Goal: Entertainment & Leisure: Consume media (video, audio)

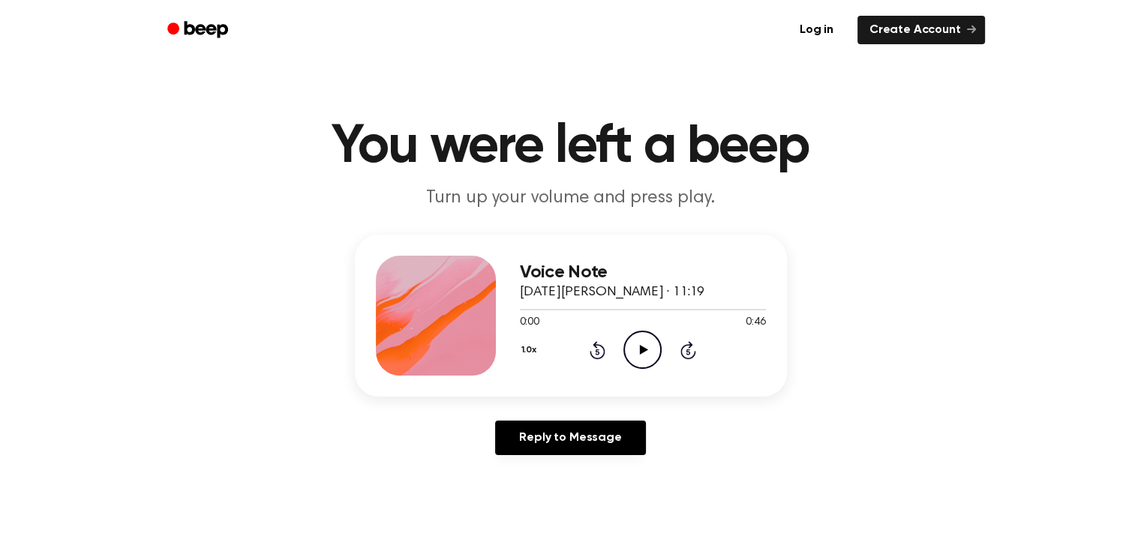
click at [638, 347] on icon "Play Audio" at bounding box center [642, 350] width 38 height 38
click at [654, 350] on icon "Play Audio" at bounding box center [642, 350] width 38 height 38
click at [648, 356] on icon "Play Audio" at bounding box center [642, 350] width 38 height 38
click at [632, 358] on icon "Play Audio" at bounding box center [642, 350] width 38 height 38
click at [641, 353] on icon at bounding box center [644, 350] width 8 height 10
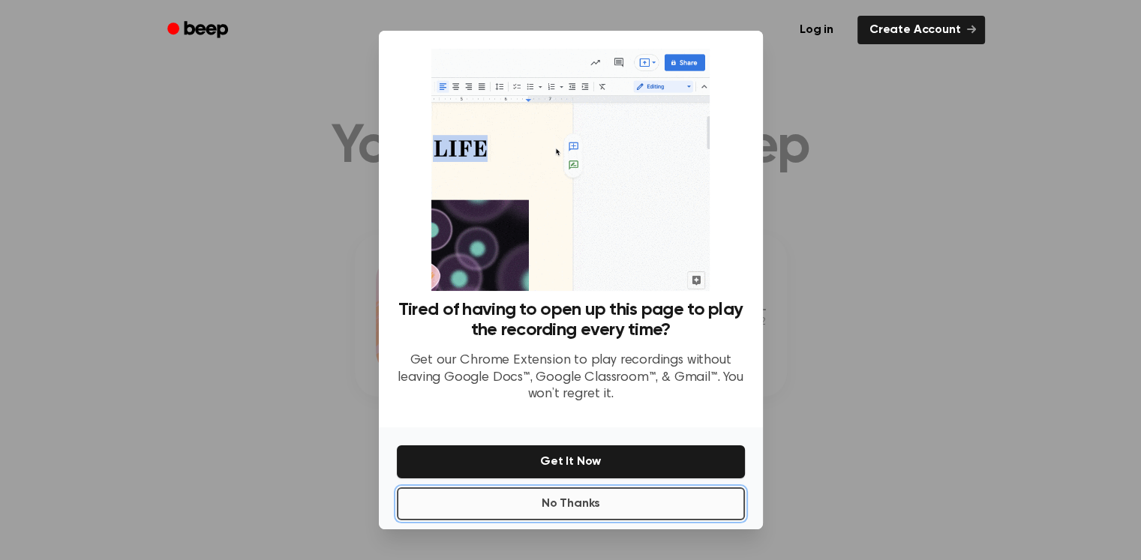
click at [684, 493] on button "No Thanks" at bounding box center [571, 504] width 348 height 33
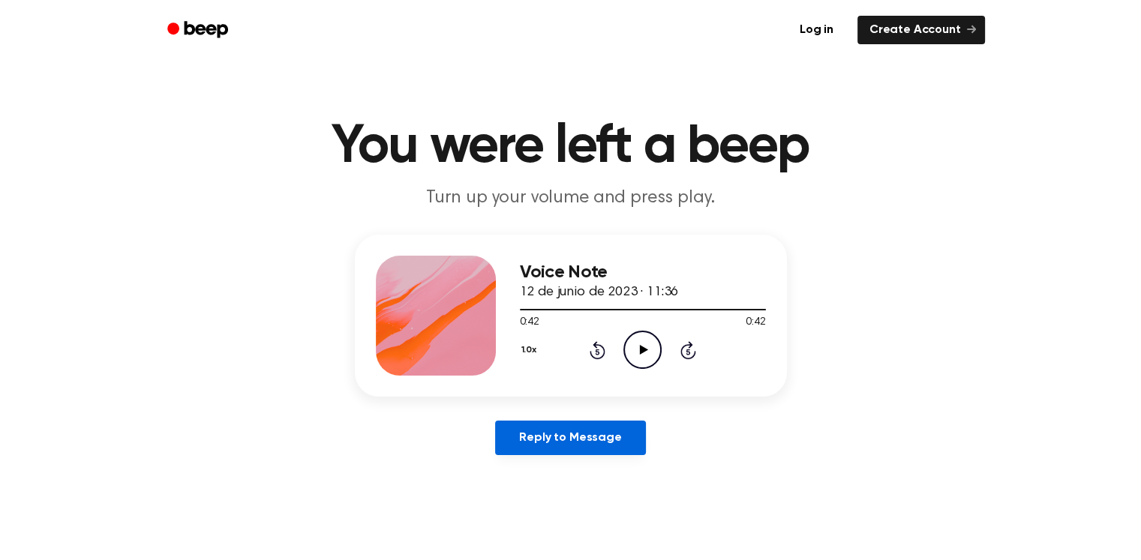
click at [587, 428] on link "Reply to Message" at bounding box center [570, 438] width 150 height 35
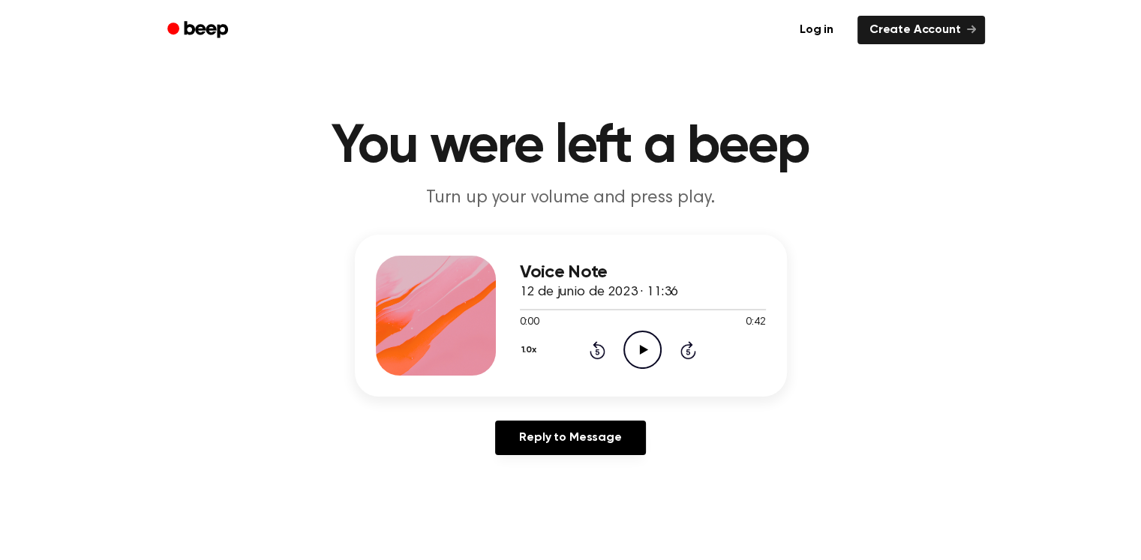
click at [649, 347] on icon "Play Audio" at bounding box center [642, 350] width 38 height 38
click at [647, 353] on icon "Play Audio" at bounding box center [642, 350] width 38 height 38
drag, startPoint x: 533, startPoint y: 311, endPoint x: 543, endPoint y: 311, distance: 10.5
click at [543, 311] on div at bounding box center [643, 309] width 246 height 12
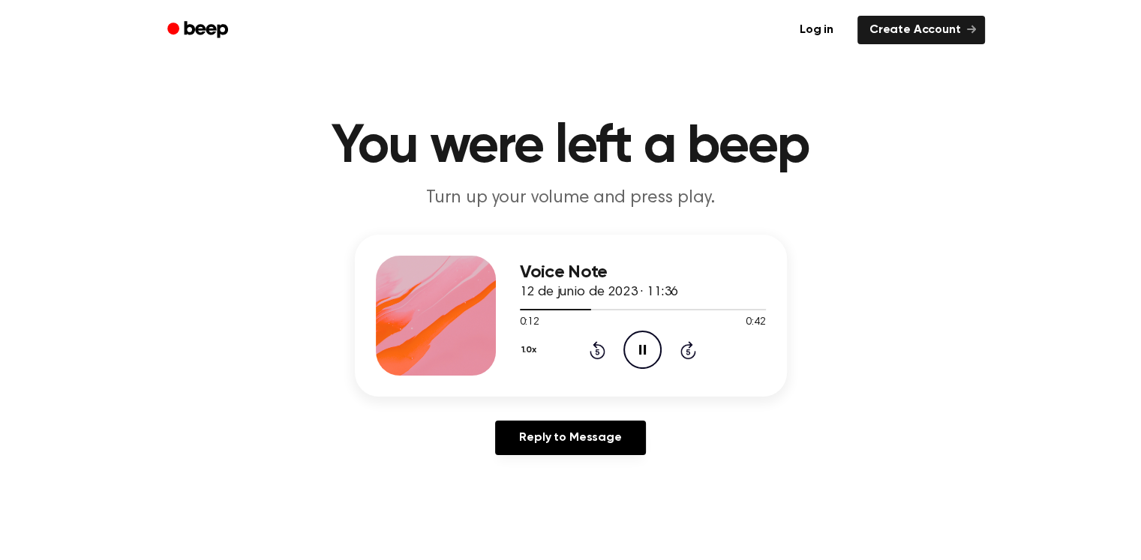
click at [644, 342] on icon "Pause Audio" at bounding box center [642, 350] width 38 height 38
click at [644, 342] on icon "Play Audio" at bounding box center [642, 350] width 38 height 38
click at [644, 342] on icon "Pause Audio" at bounding box center [642, 350] width 38 height 38
click at [644, 342] on icon "Play Audio" at bounding box center [642, 350] width 38 height 38
click at [644, 342] on icon "Pause Audio" at bounding box center [642, 350] width 38 height 38
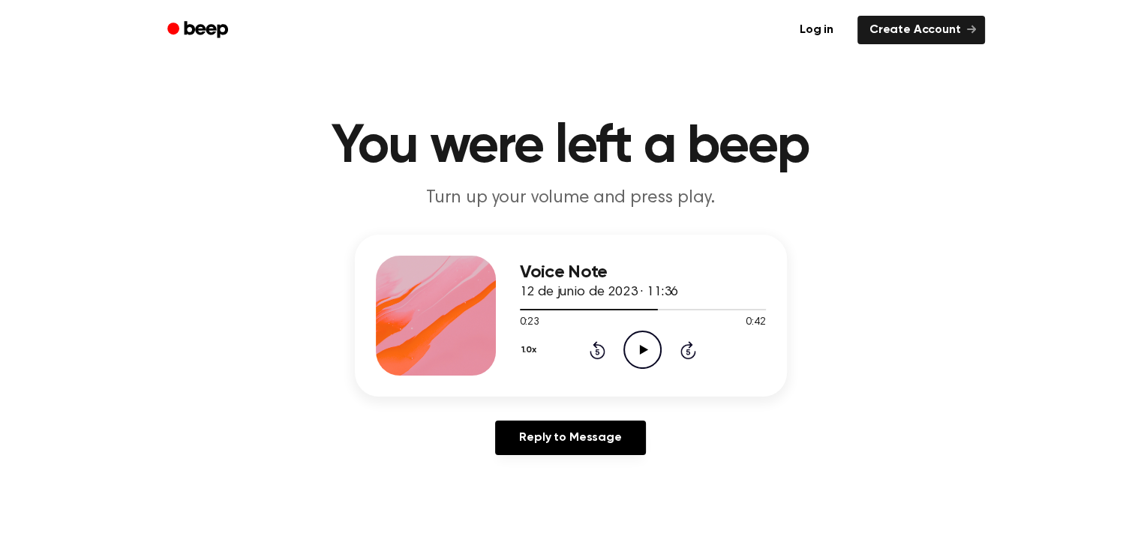
click at [644, 342] on icon "Play Audio" at bounding box center [642, 350] width 38 height 38
click at [644, 342] on icon "Pause Audio" at bounding box center [642, 350] width 38 height 38
drag, startPoint x: 676, startPoint y: 308, endPoint x: 668, endPoint y: 308, distance: 7.5
click at [668, 308] on div at bounding box center [643, 309] width 246 height 12
click at [635, 346] on icon "Play Audio" at bounding box center [642, 350] width 38 height 38
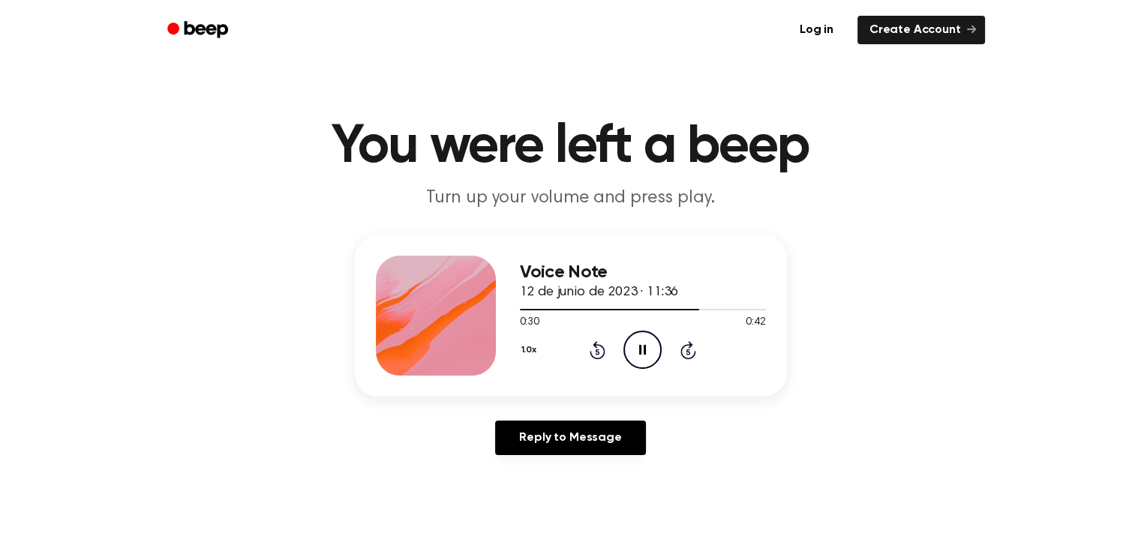
click at [637, 346] on icon "Pause Audio" at bounding box center [642, 350] width 38 height 38
click at [645, 350] on icon at bounding box center [644, 350] width 8 height 10
click at [645, 351] on icon at bounding box center [642, 350] width 7 height 10
drag, startPoint x: 635, startPoint y: 343, endPoint x: 647, endPoint y: 343, distance: 12.0
click at [647, 343] on icon "Play Audio" at bounding box center [642, 350] width 38 height 38
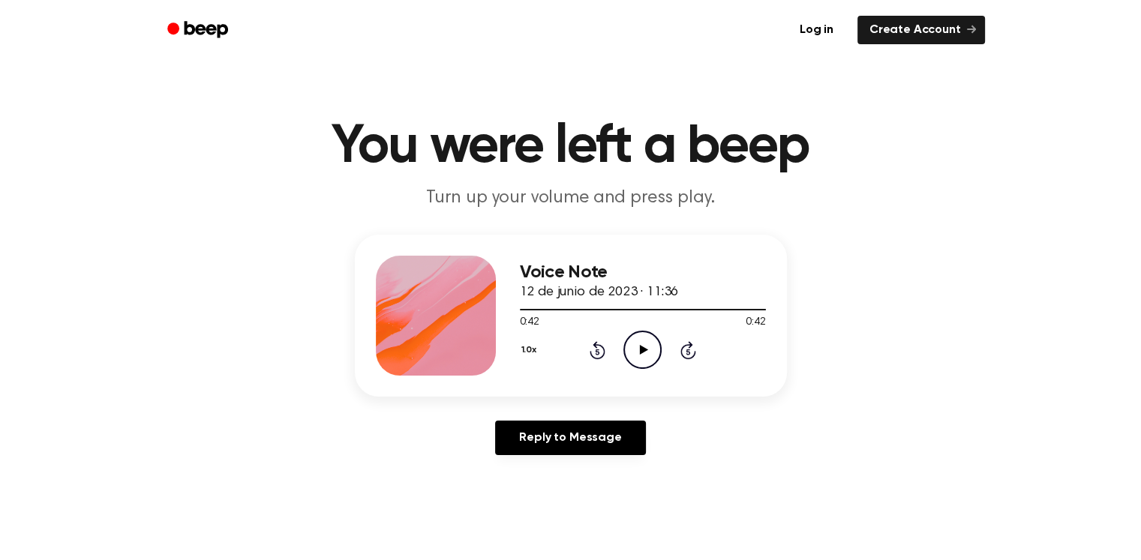
click at [636, 344] on icon "Play Audio" at bounding box center [642, 350] width 38 height 38
click at [644, 352] on icon at bounding box center [644, 350] width 8 height 10
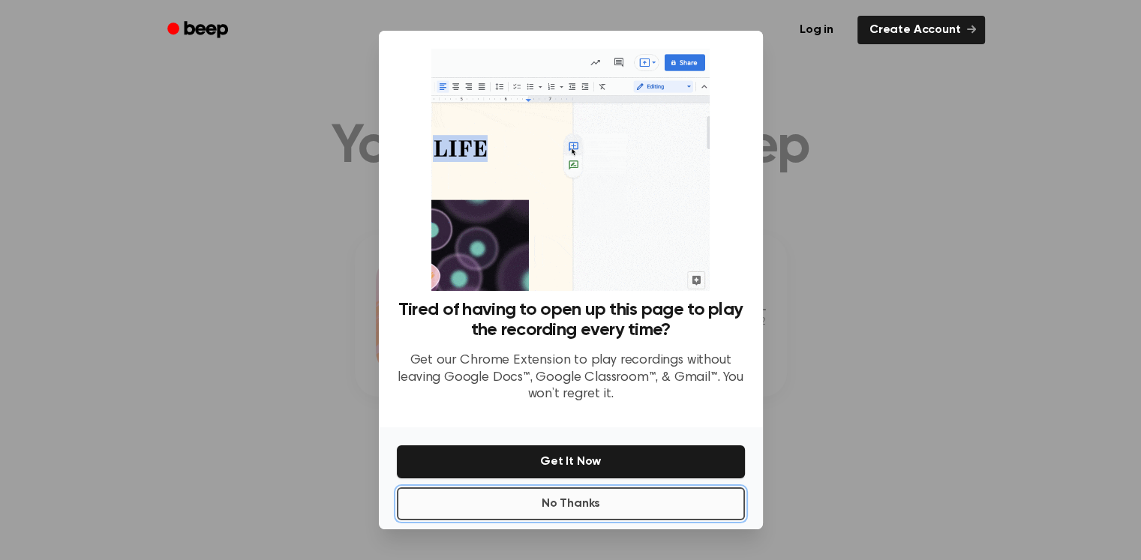
click at [597, 508] on button "No Thanks" at bounding box center [571, 504] width 348 height 33
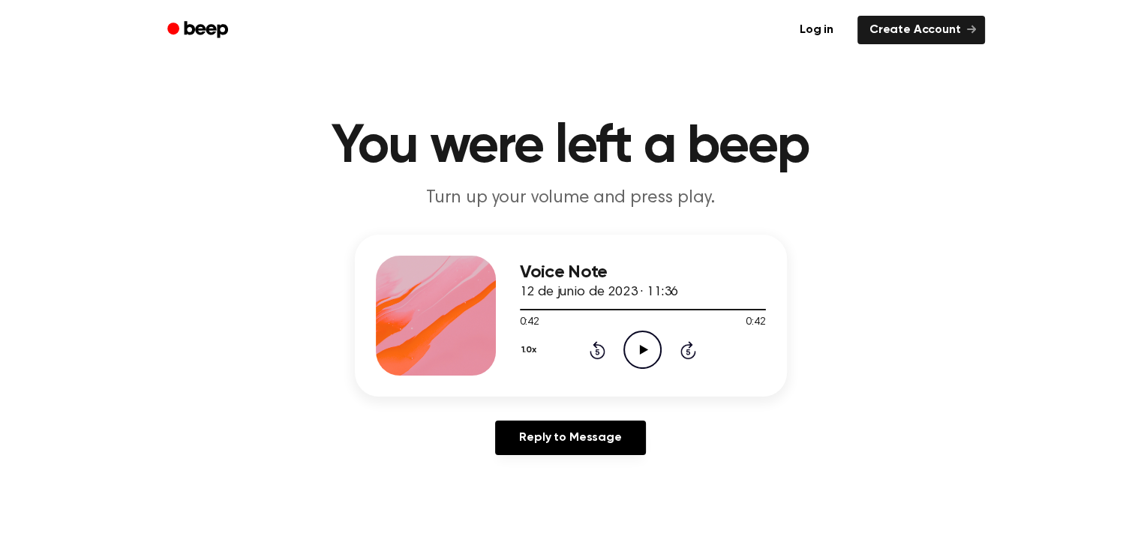
click at [642, 353] on icon "Play Audio" at bounding box center [642, 350] width 38 height 38
click at [641, 355] on icon "Pause Audio" at bounding box center [642, 350] width 38 height 38
click at [606, 378] on div "Voice Note 12 de junio de 2023 · 11:36 0:04 0:42 Your browser does not support …" at bounding box center [571, 316] width 432 height 162
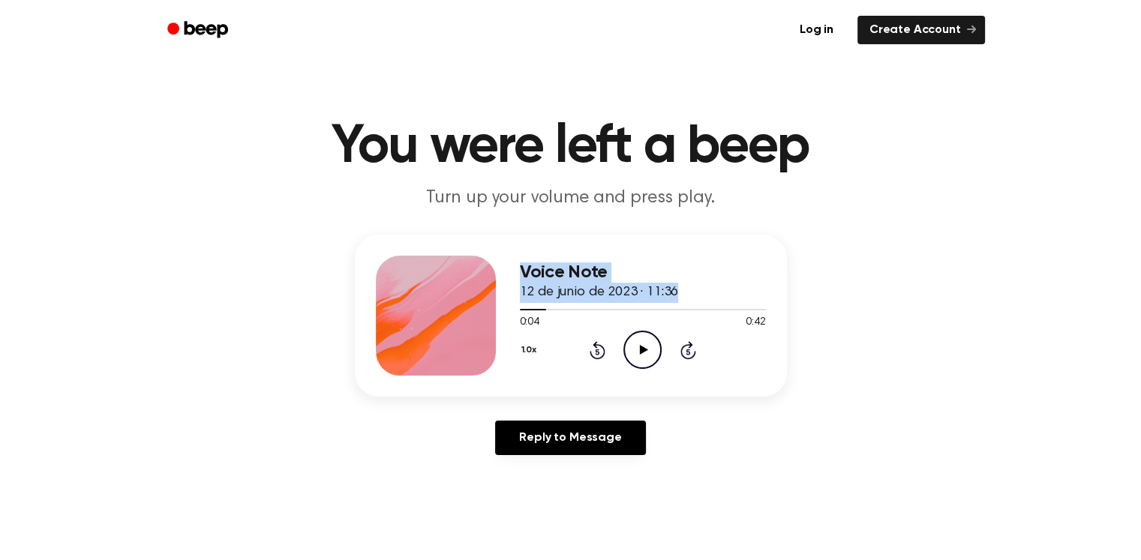
drag, startPoint x: 528, startPoint y: 309, endPoint x: 506, endPoint y: 308, distance: 22.6
click at [506, 308] on div "Voice Note 12 de junio de 2023 · 11:36 0:04 0:42 Your browser does not support …" at bounding box center [571, 316] width 432 height 162
click at [703, 494] on main "You were left a beep Turn up your volume and press play. Voice Note 12 de junio…" at bounding box center [570, 462] width 1141 height 925
drag, startPoint x: 548, startPoint y: 308, endPoint x: 503, endPoint y: 302, distance: 46.3
click at [503, 302] on div "Voice Note 12 de junio de 2023 · 11:36 0:04 0:42 Your browser does not support …" at bounding box center [571, 316] width 432 height 162
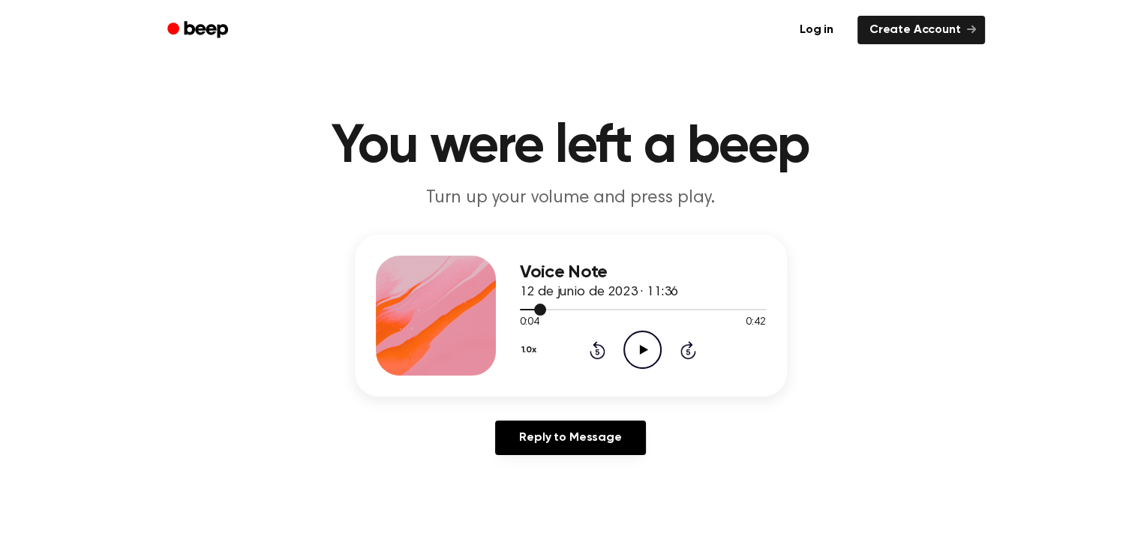
drag, startPoint x: 543, startPoint y: 310, endPoint x: 522, endPoint y: 310, distance: 21.0
click at [522, 310] on div at bounding box center [533, 310] width 27 height 2
click at [522, 310] on div at bounding box center [643, 310] width 246 height 2
click at [640, 348] on icon at bounding box center [644, 350] width 8 height 10
